Goal: Information Seeking & Learning: Check status

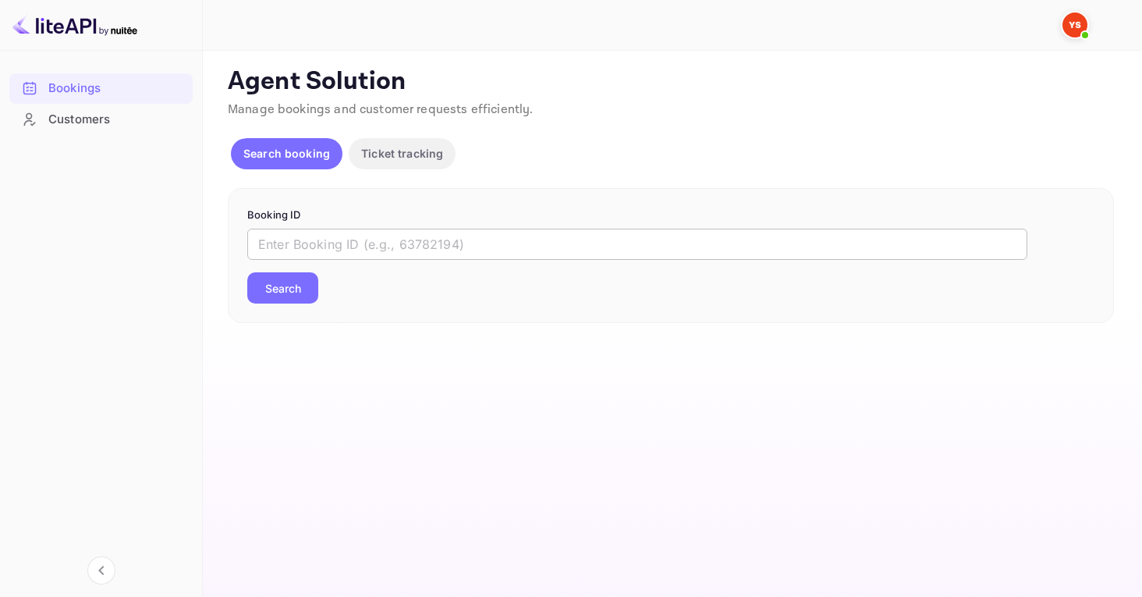
click at [389, 238] on input "text" at bounding box center [637, 243] width 780 height 31
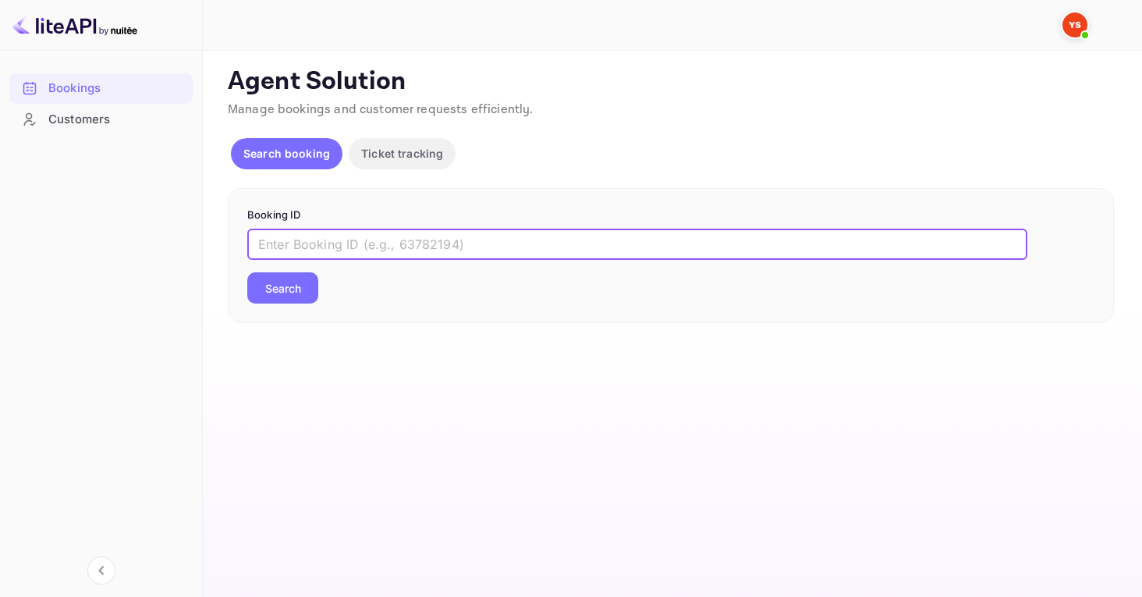
paste input "9314582"
type input "9314582"
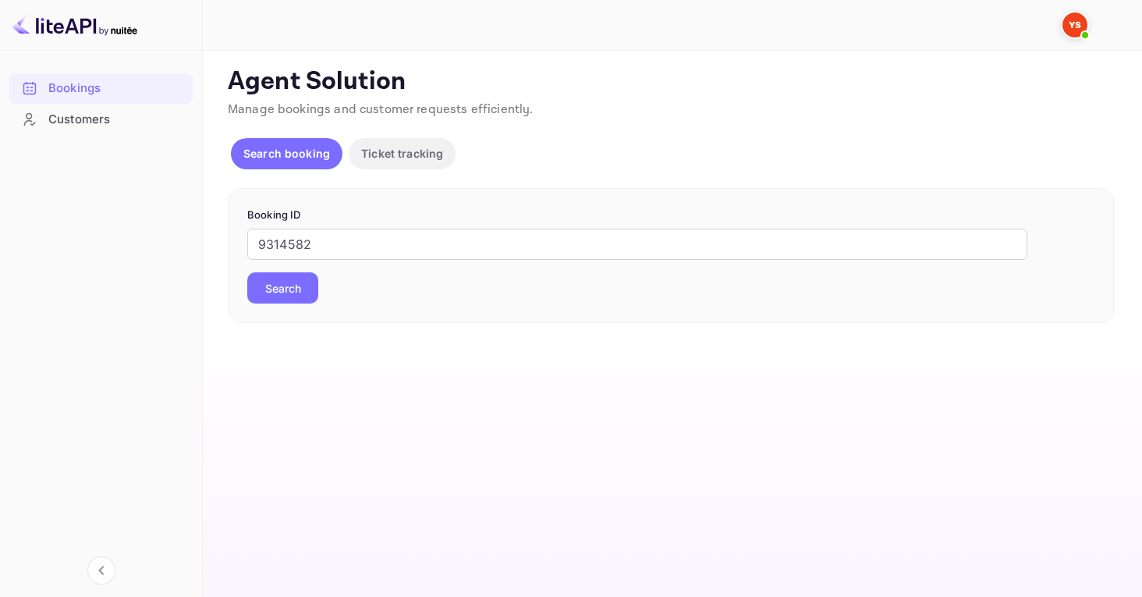
click at [301, 293] on button "Search" at bounding box center [282, 287] width 71 height 31
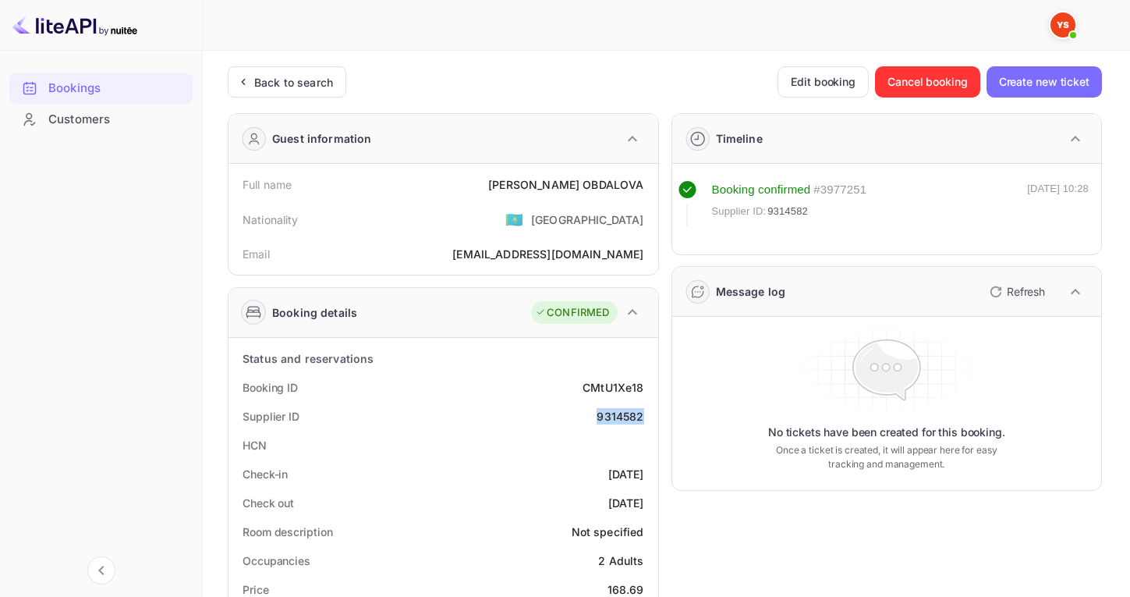
drag, startPoint x: 597, startPoint y: 415, endPoint x: 654, endPoint y: 416, distance: 57.7
copy div "9314582"
drag, startPoint x: 533, startPoint y: 182, endPoint x: 647, endPoint y: 182, distance: 113.1
click at [647, 182] on div "Full name [PERSON_NAME]" at bounding box center [443, 184] width 417 height 29
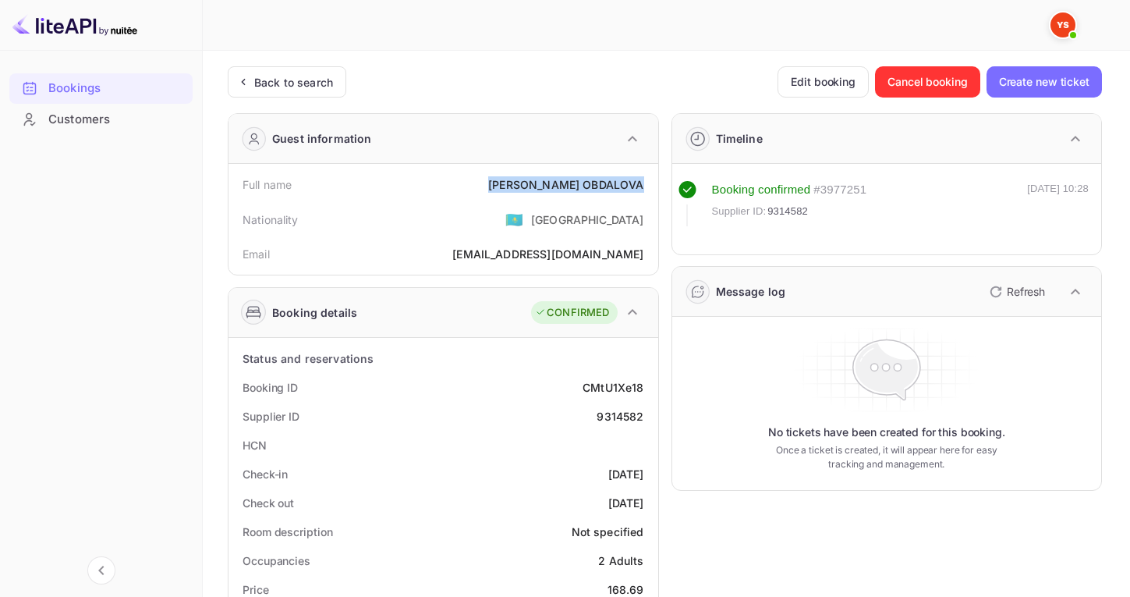
copy div "[PERSON_NAME] OBDALOVA"
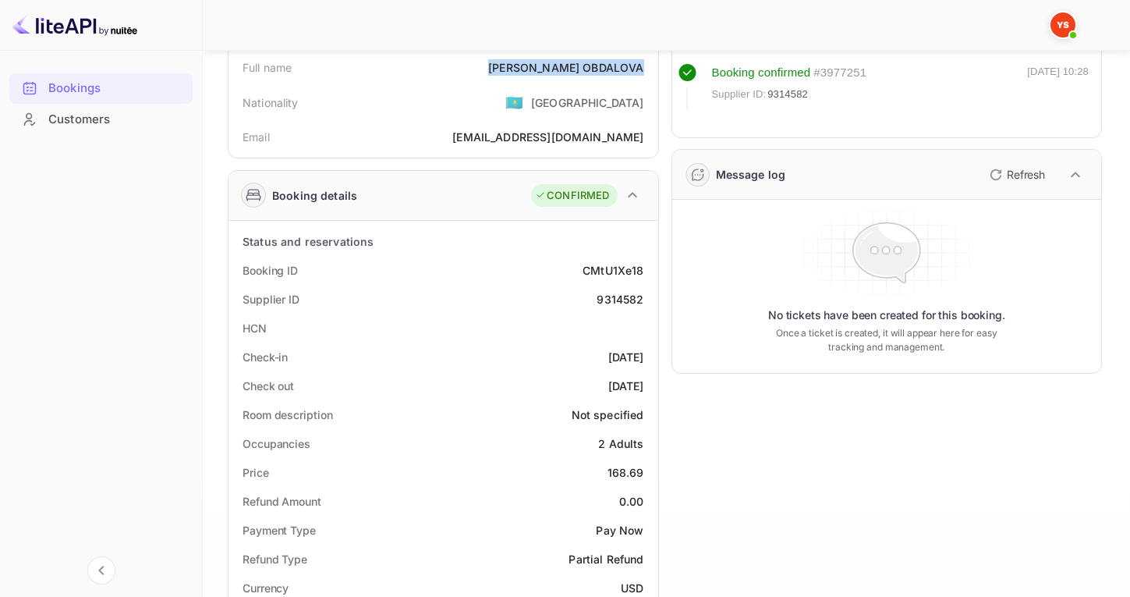
scroll to position [288, 0]
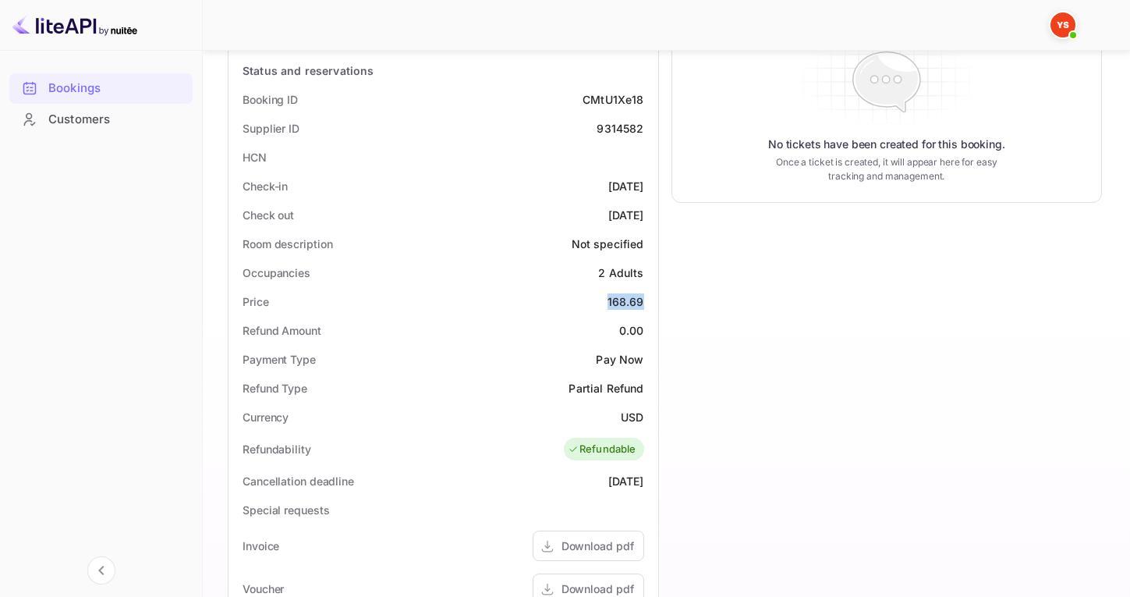
drag, startPoint x: 625, startPoint y: 301, endPoint x: 650, endPoint y: 301, distance: 25.7
click at [650, 301] on div "Price 168.69" at bounding box center [443, 301] width 417 height 29
copy div "168.69"
